Goal: Find specific page/section: Find specific page/section

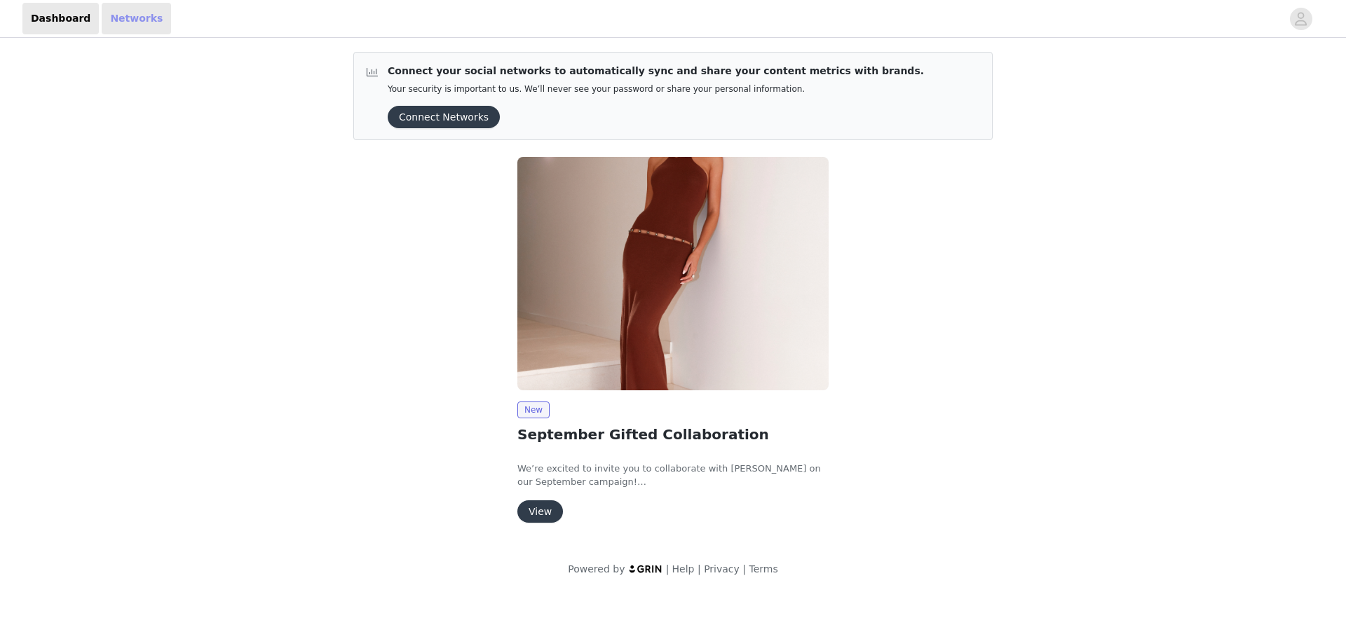
click at [133, 18] on link "Networks" at bounding box center [136, 19] width 69 height 32
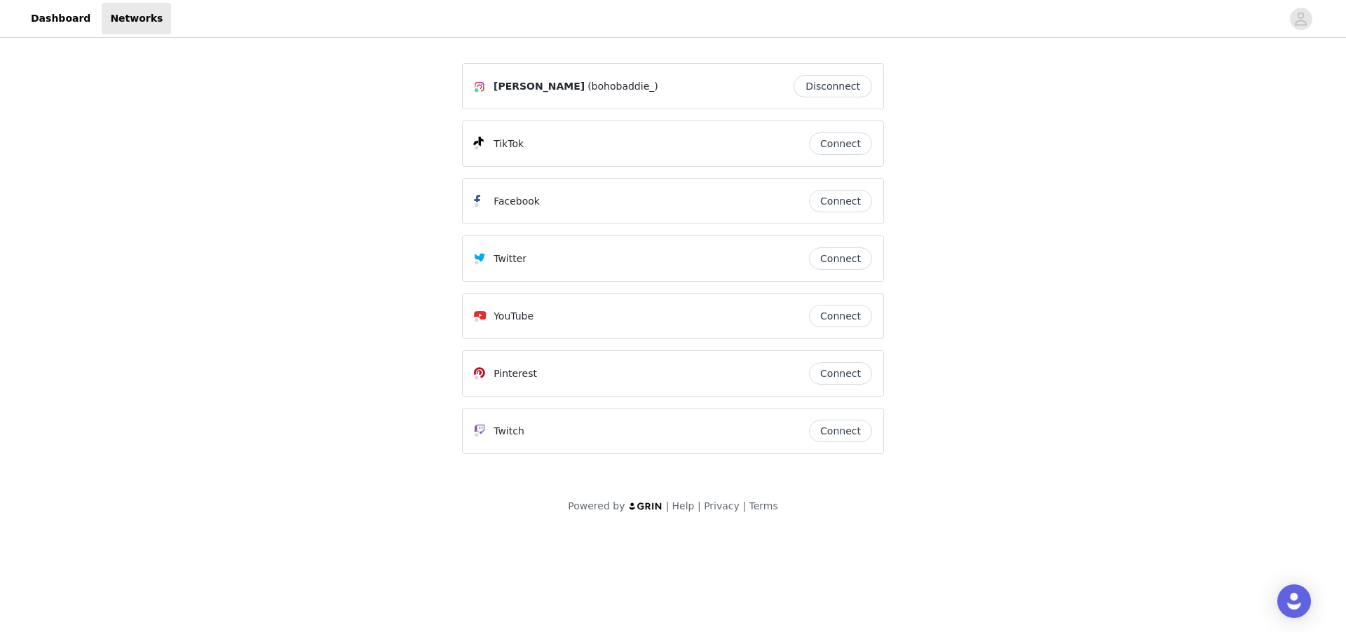
drag, startPoint x: 573, startPoint y: 88, endPoint x: 515, endPoint y: 90, distance: 57.5
click at [587, 90] on span "(bohobaddie_)" at bounding box center [622, 86] width 71 height 15
copy span "bohobaddie_"
